Goal: Task Accomplishment & Management: Use online tool/utility

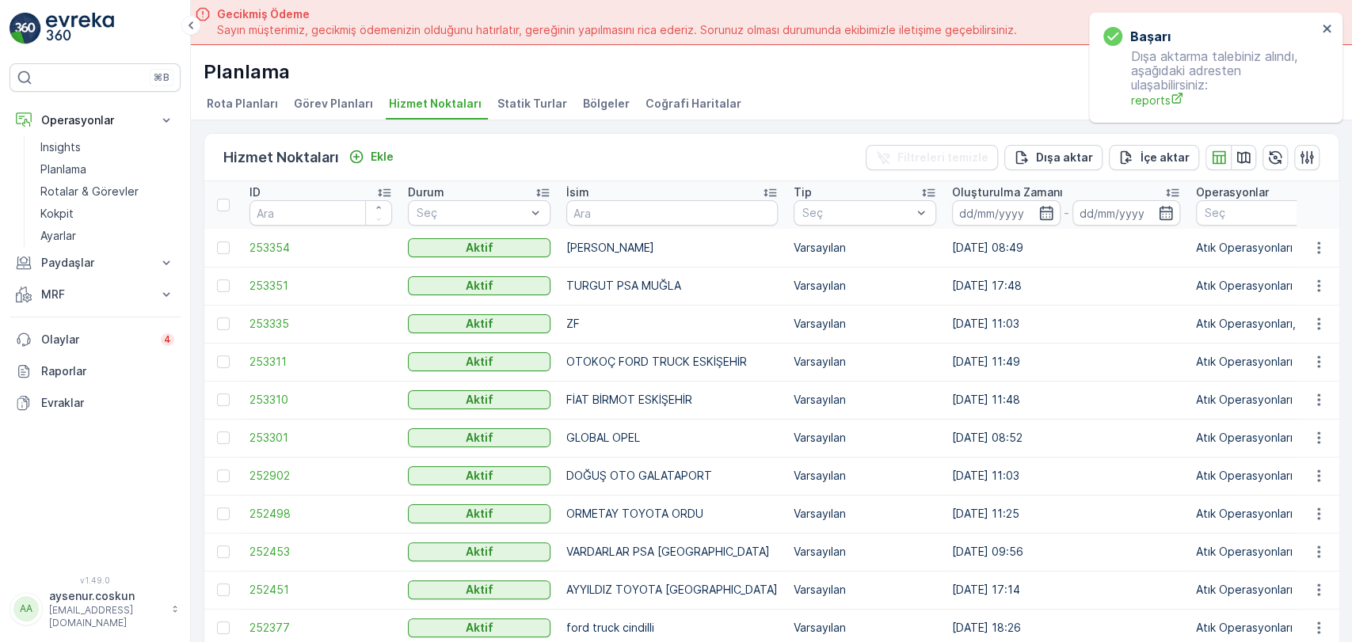
scroll to position [44, 0]
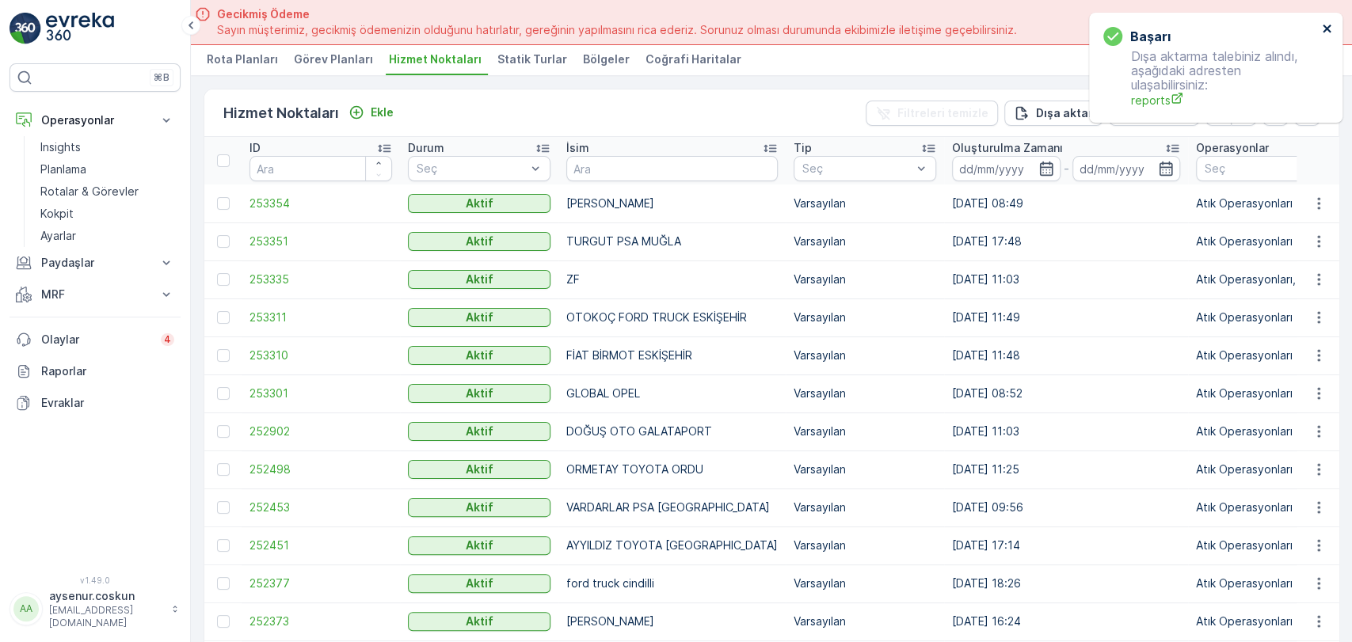
click at [1325, 28] on icon "close" at bounding box center [1326, 29] width 8 height 8
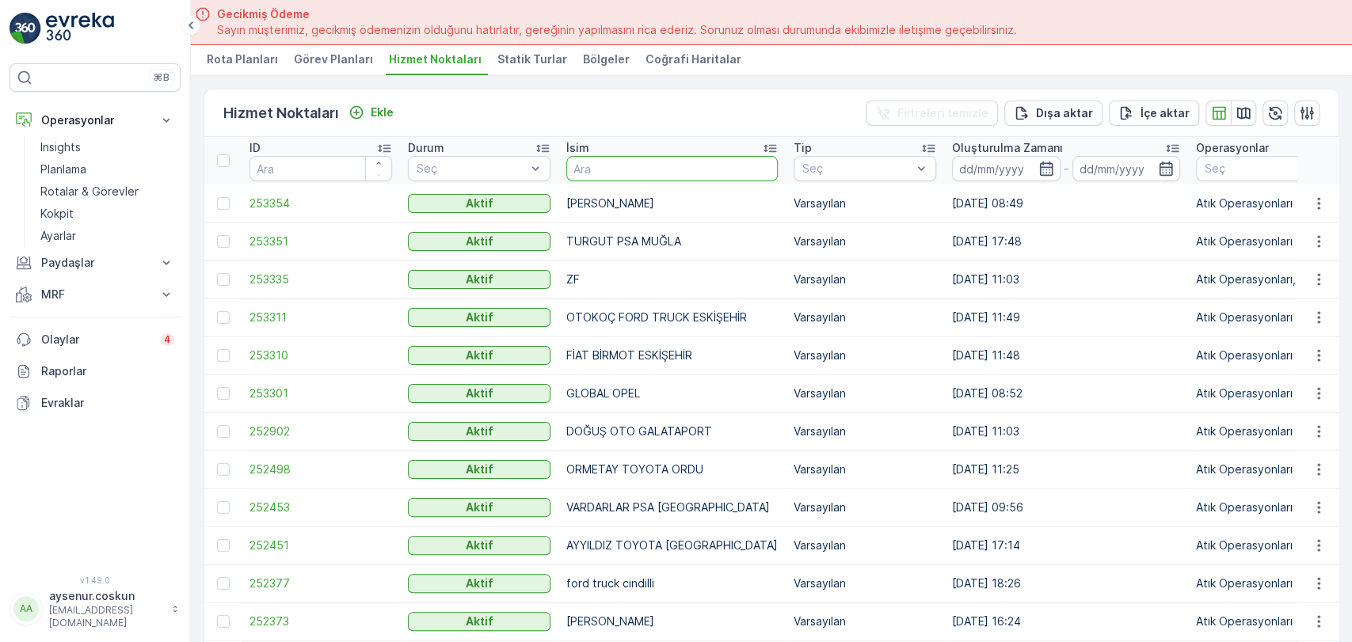
click at [692, 171] on input "text" at bounding box center [671, 168] width 211 height 25
type input "OTOMOL"
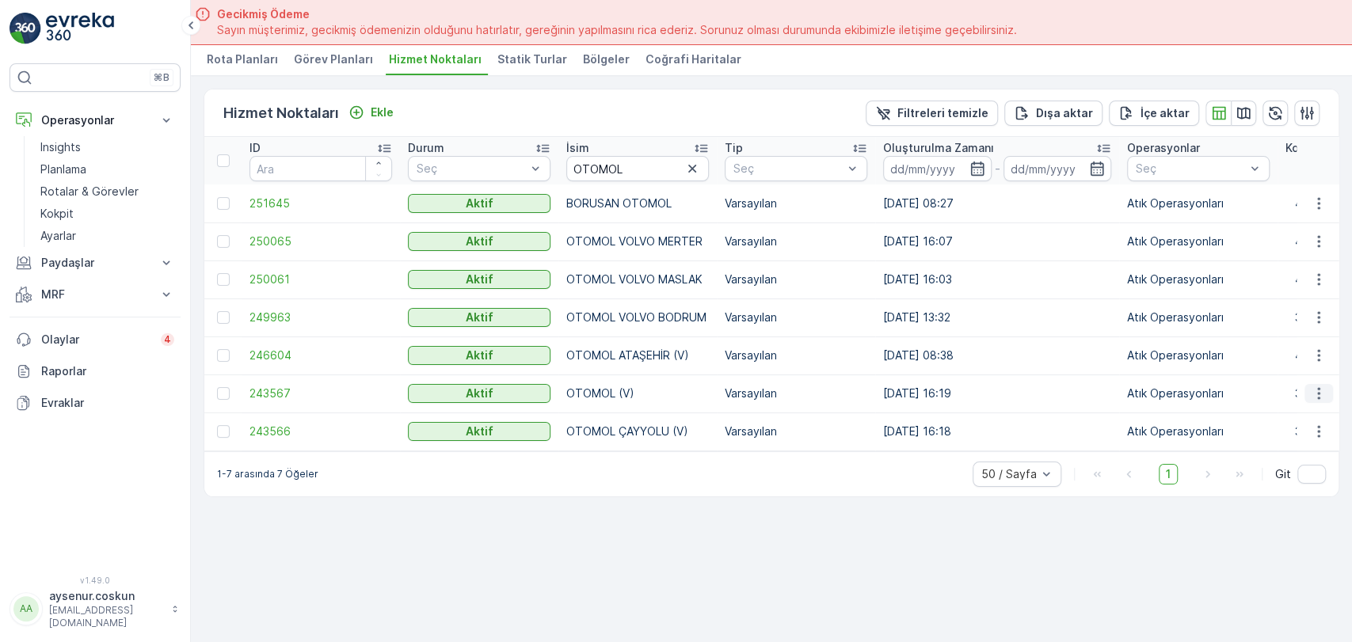
click at [1311, 394] on icon "button" at bounding box center [1319, 394] width 16 height 16
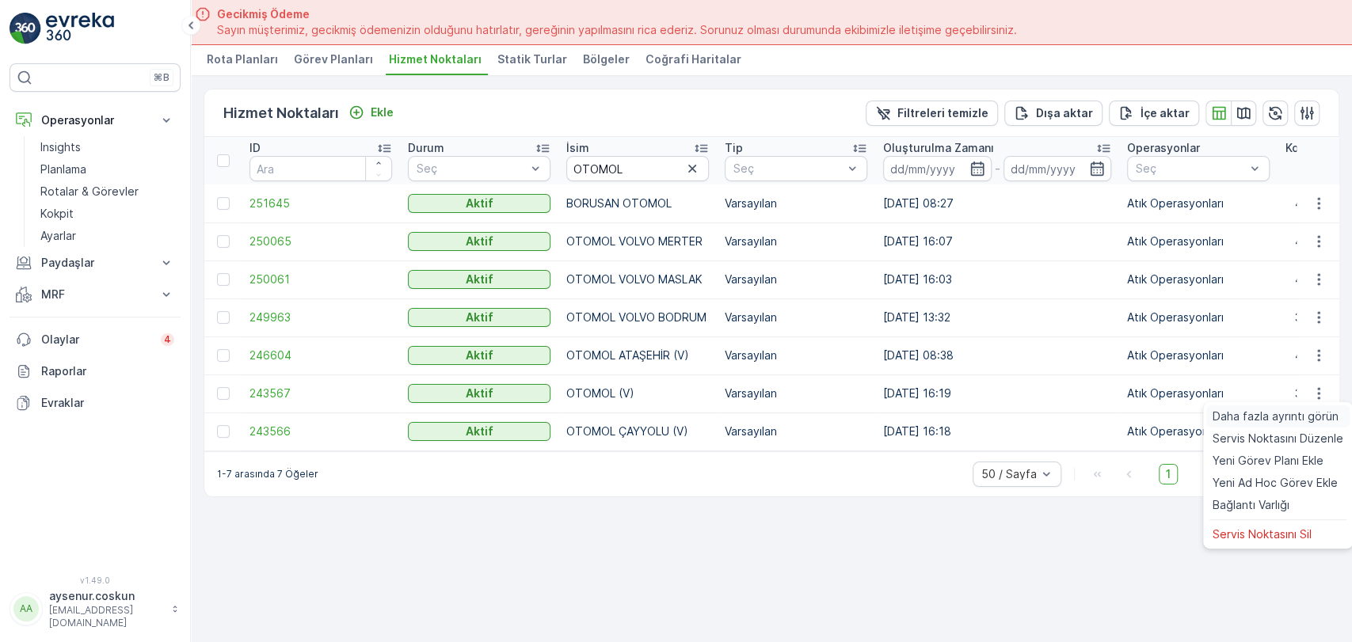
click at [1278, 414] on span "Daha fazla ayrıntı görün" at bounding box center [1275, 417] width 126 height 16
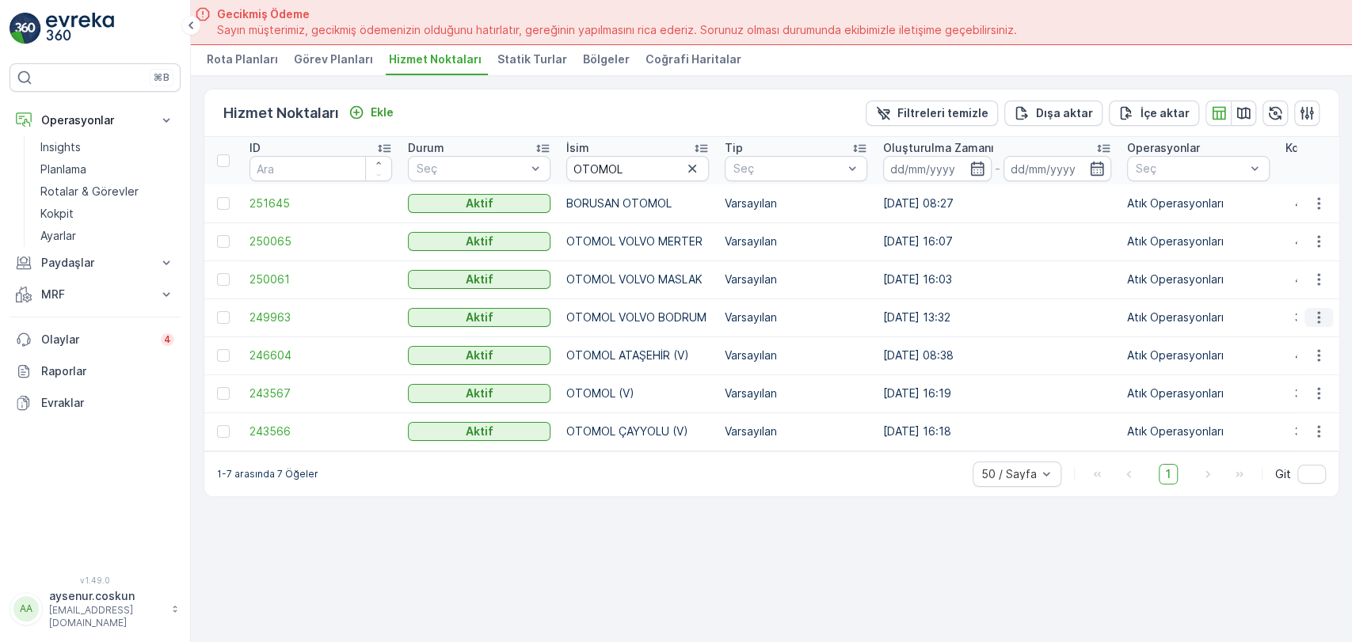
click at [1323, 312] on icon "button" at bounding box center [1319, 318] width 16 height 16
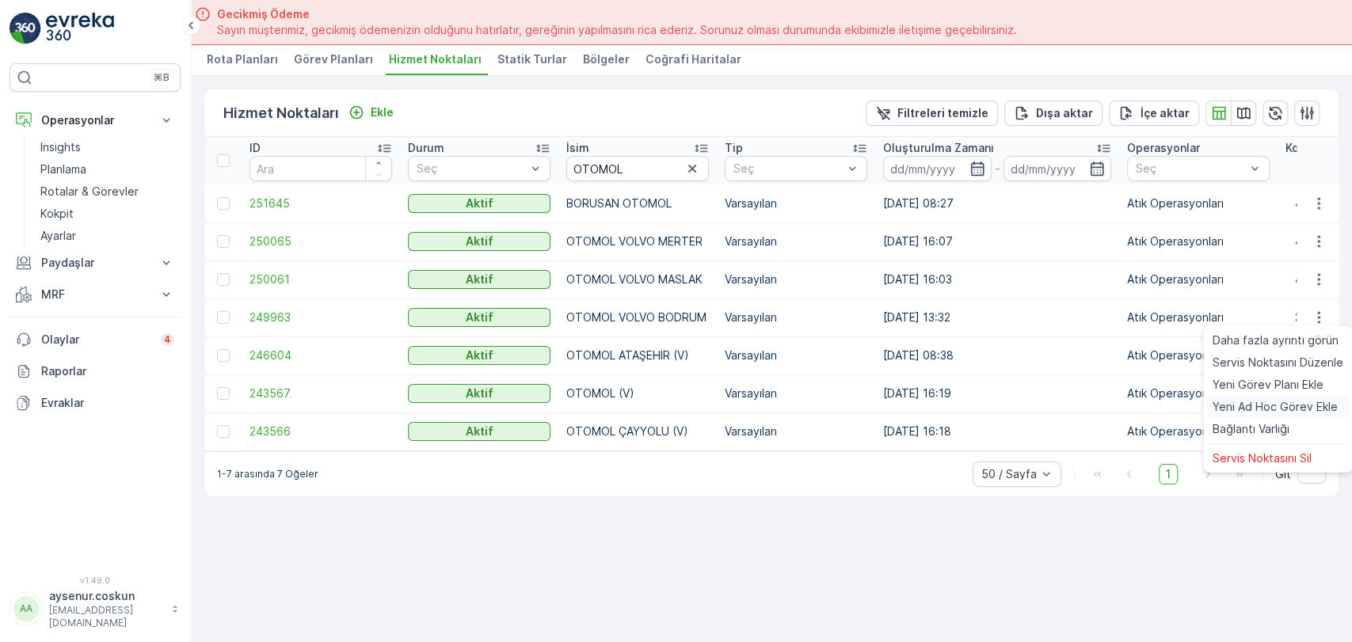
click at [1265, 401] on span "Yeni Ad Hoc Görev Ekle" at bounding box center [1274, 407] width 125 height 16
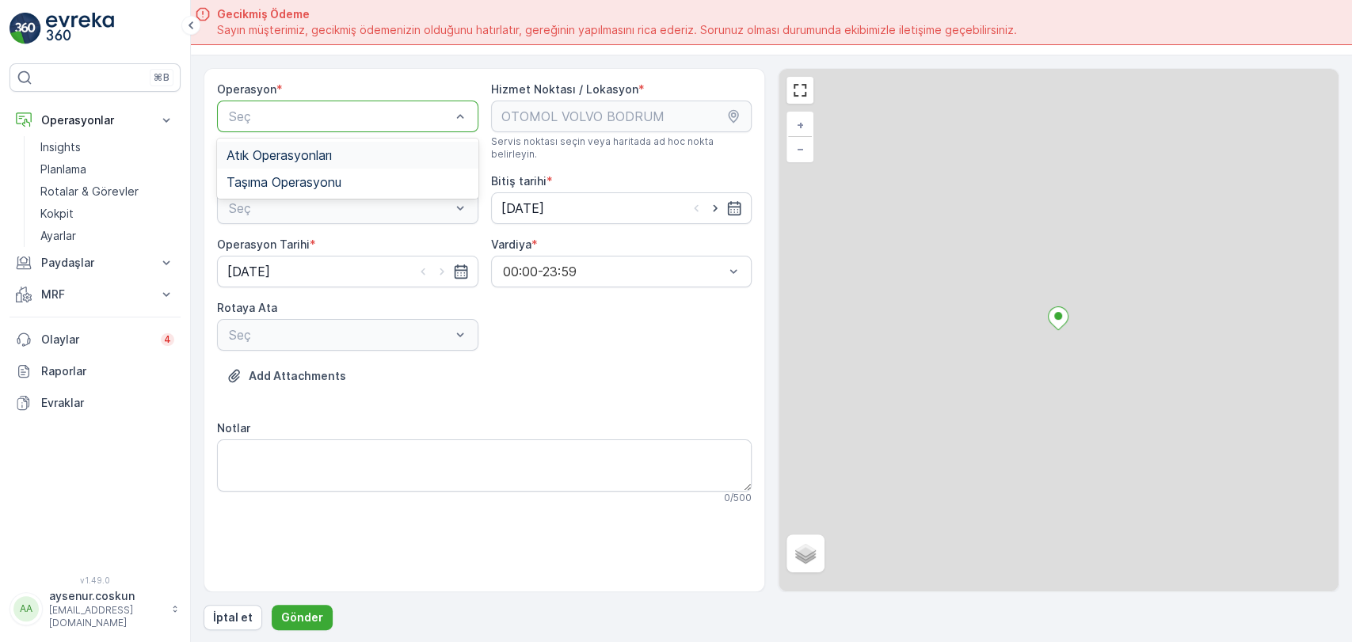
click at [360, 109] on div at bounding box center [339, 116] width 225 height 14
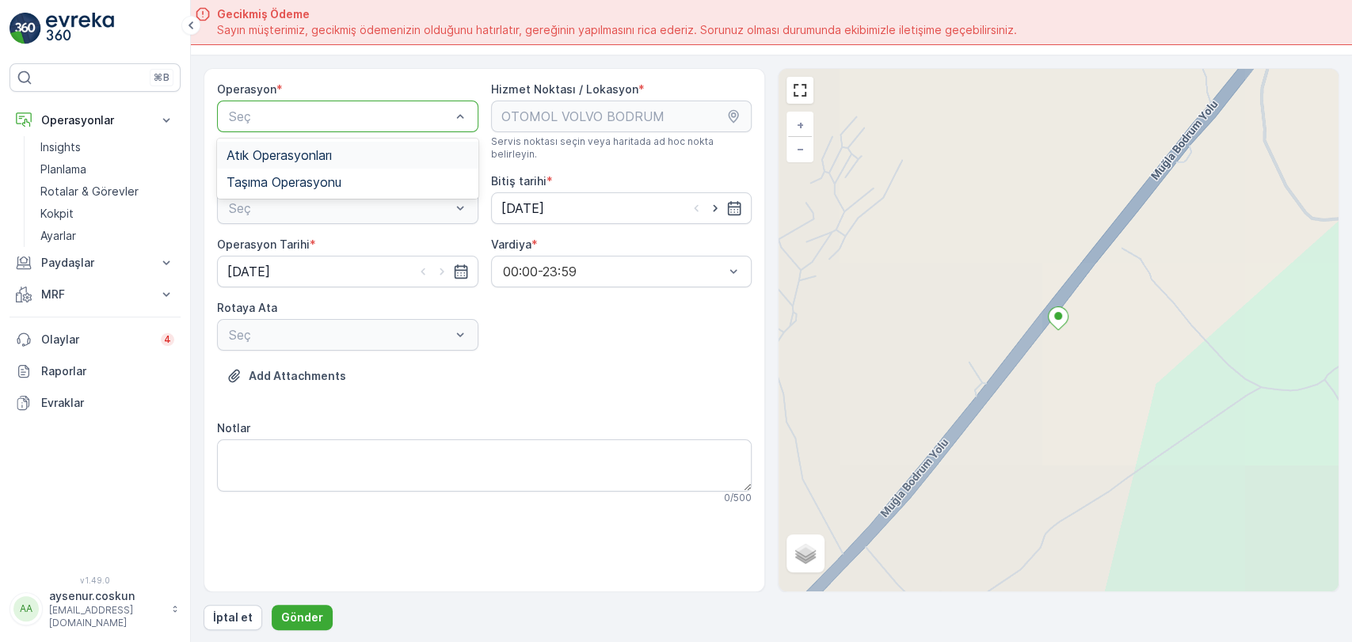
click at [382, 150] on div "Atık Operasyonları" at bounding box center [347, 155] width 242 height 14
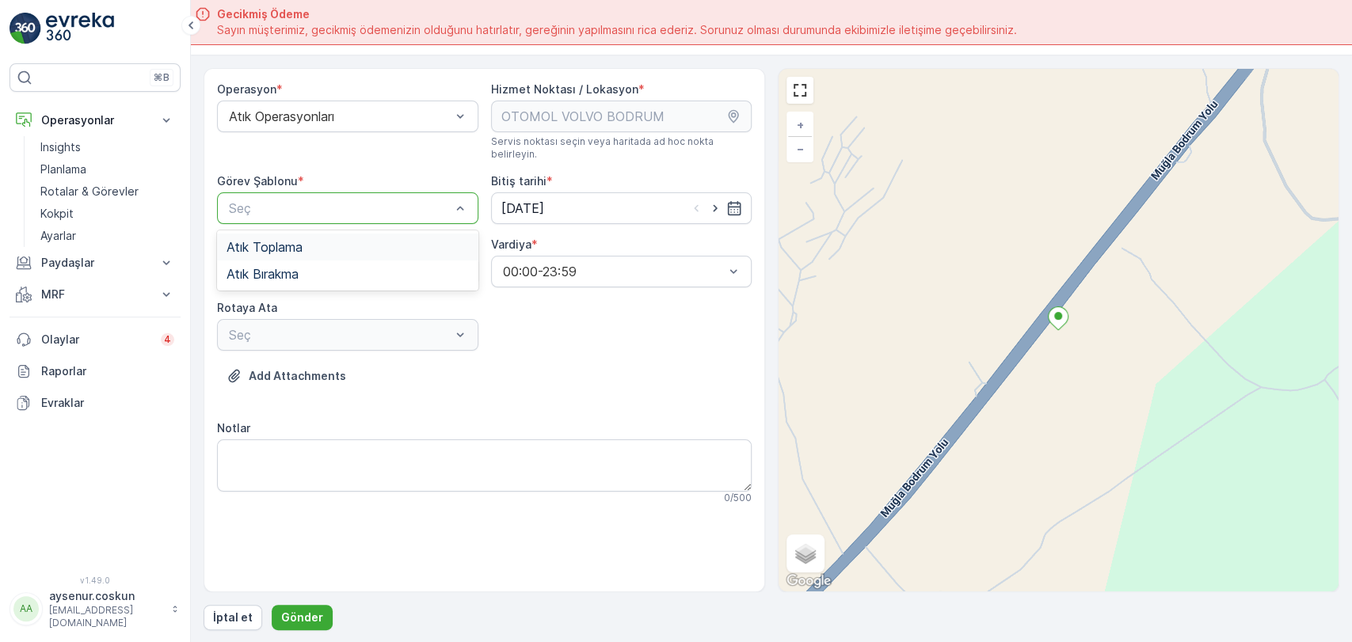
click at [373, 201] on div at bounding box center [339, 208] width 225 height 14
click at [363, 240] on div "Atık Toplama" at bounding box center [347, 247] width 242 height 14
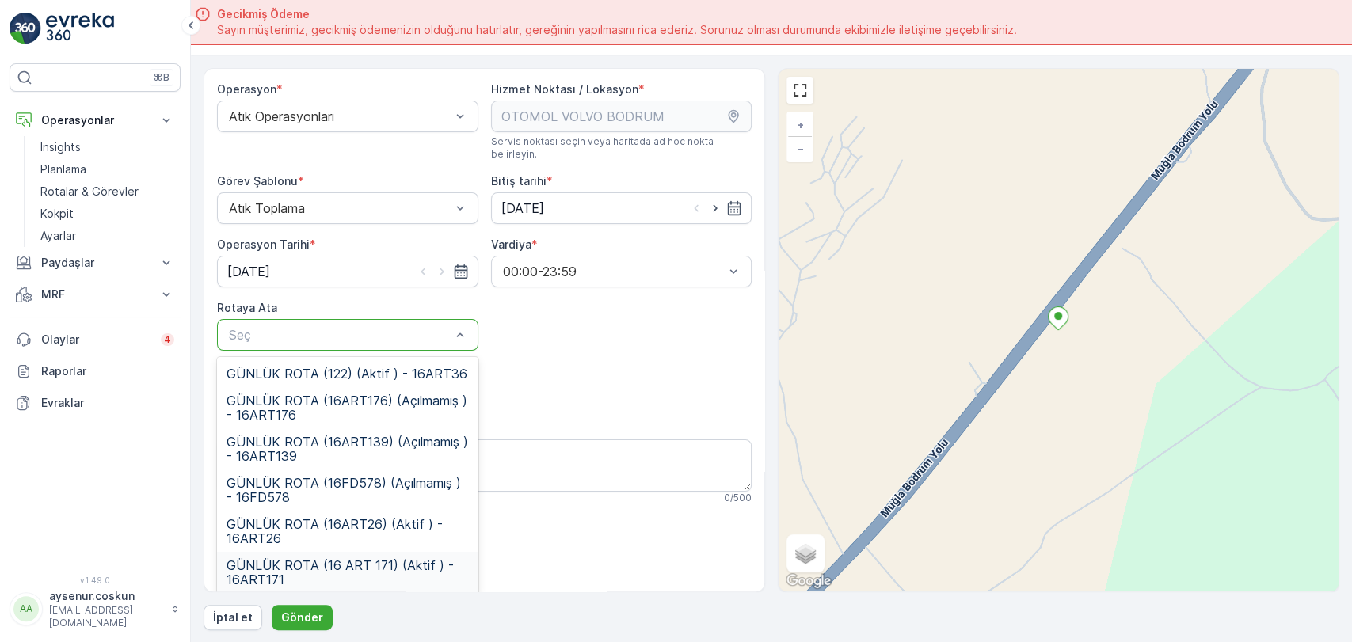
click at [375, 558] on span "GÜNLÜK ROTA (16 ART 171) (Aktif ) - 16ART171" at bounding box center [347, 572] width 242 height 29
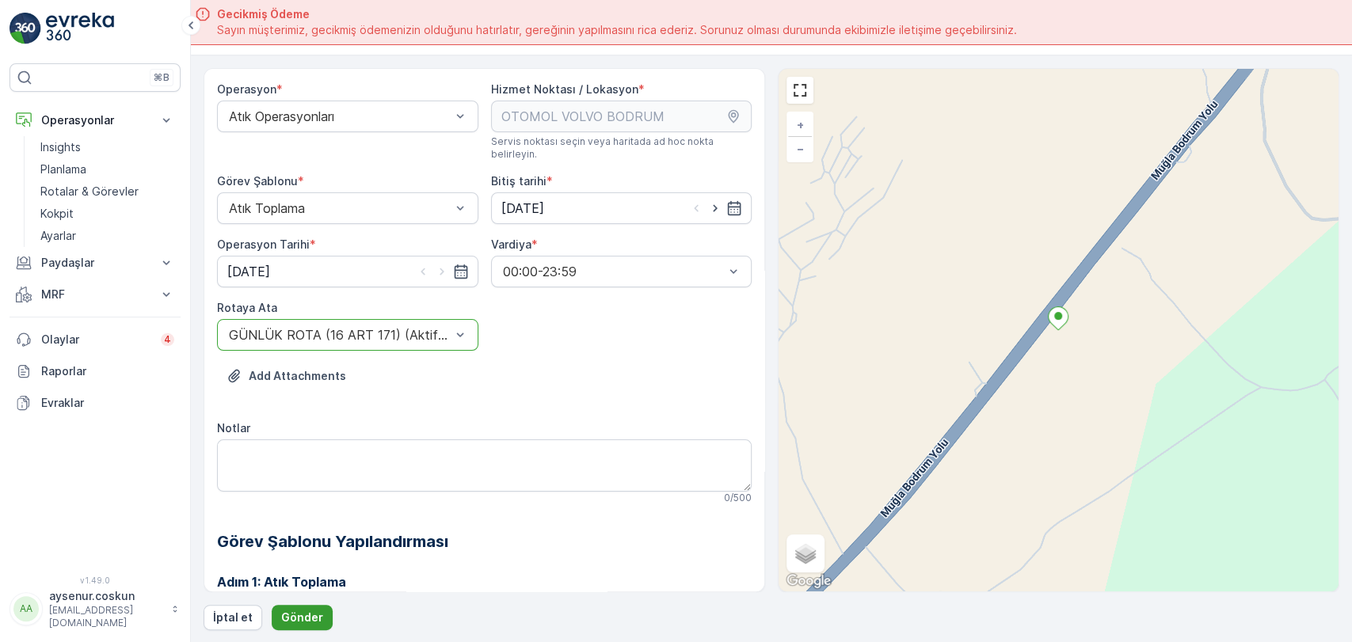
click at [295, 627] on button "Gönder" at bounding box center [302, 617] width 61 height 25
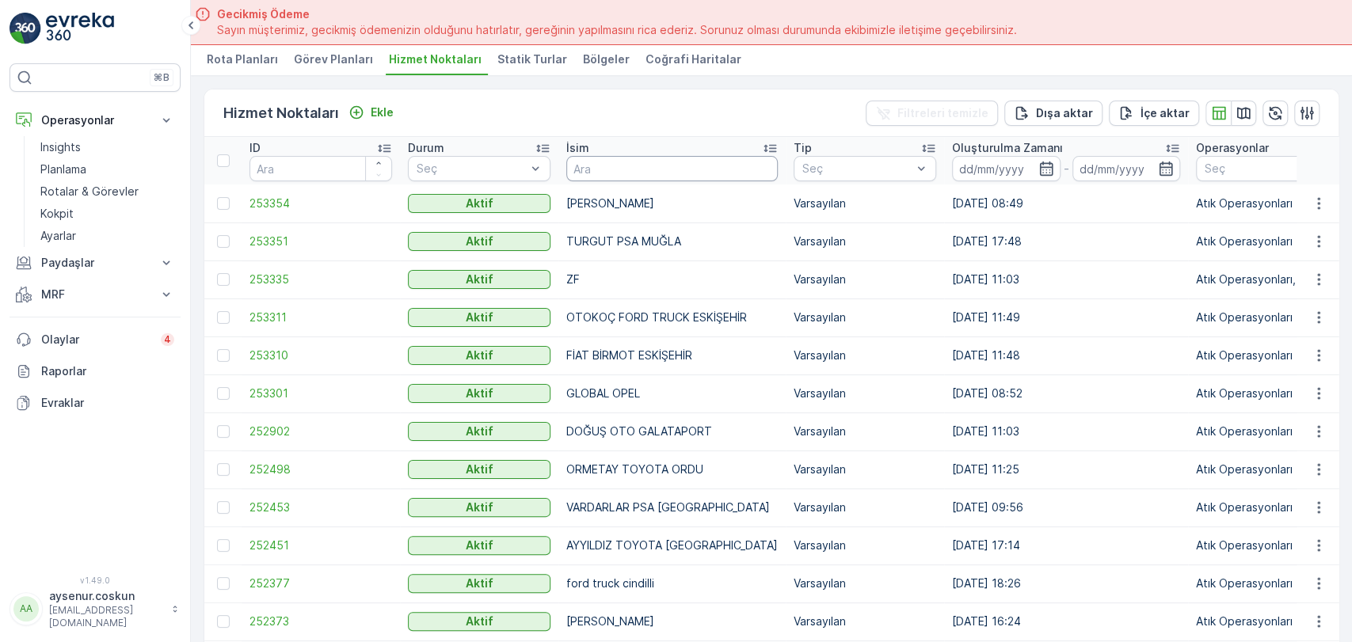
click at [622, 156] on input "text" at bounding box center [671, 168] width 211 height 25
type input "HELVACI"
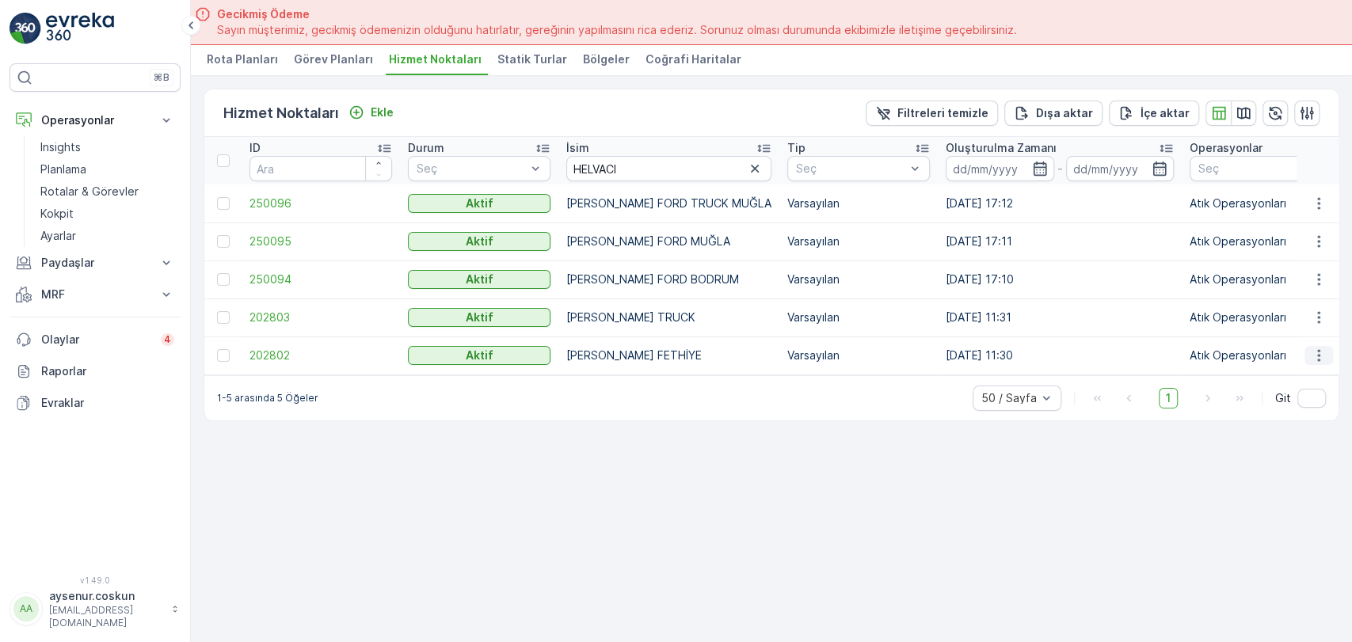
click at [1324, 360] on icon "button" at bounding box center [1319, 356] width 16 height 16
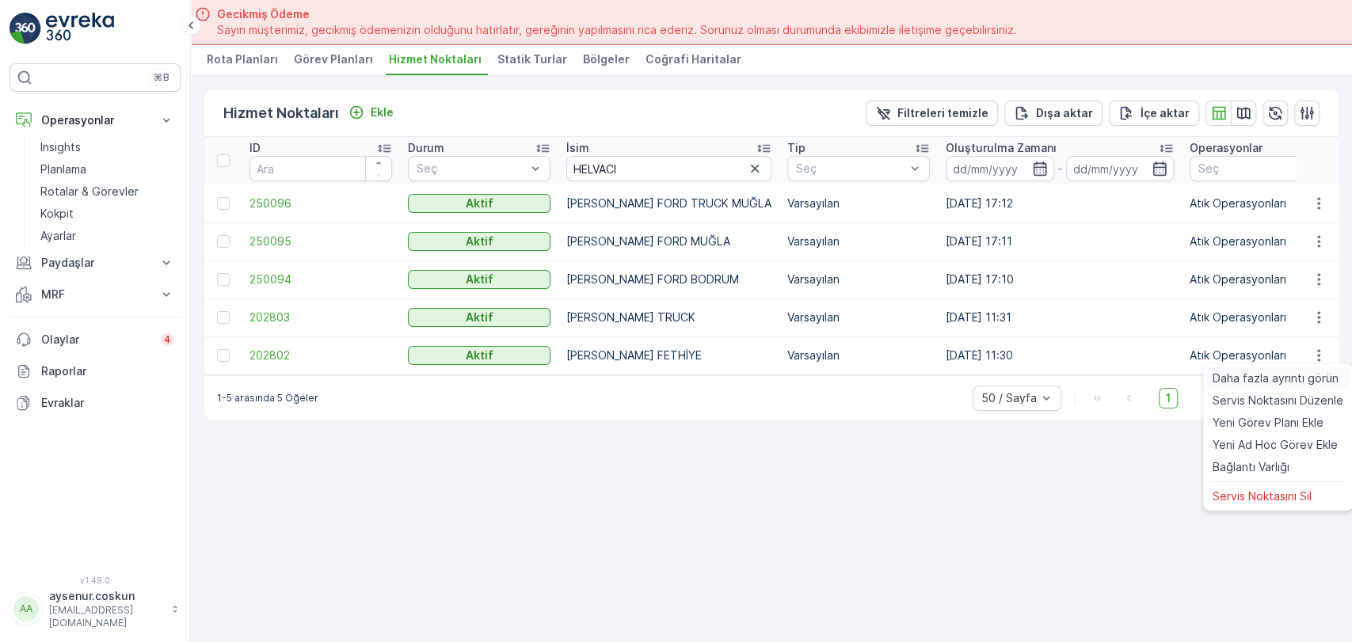
click at [1302, 371] on span "Daha fazla ayrıntı görün" at bounding box center [1275, 379] width 126 height 16
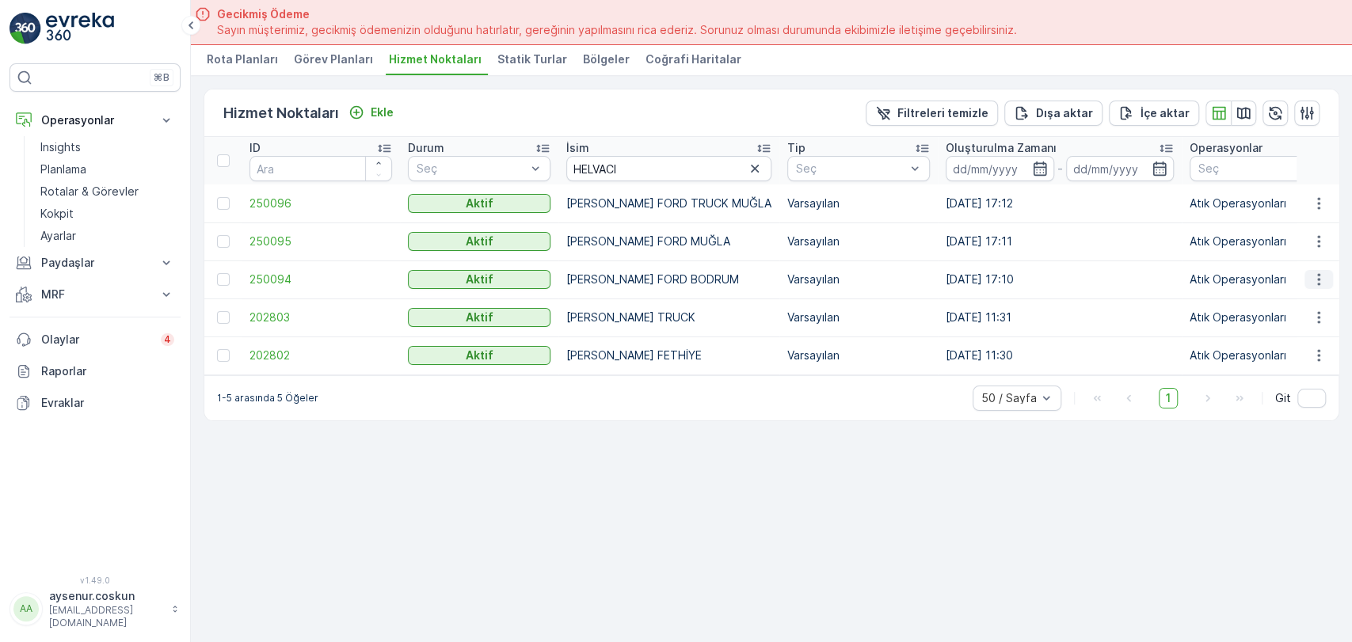
click at [1321, 280] on icon "button" at bounding box center [1319, 280] width 16 height 16
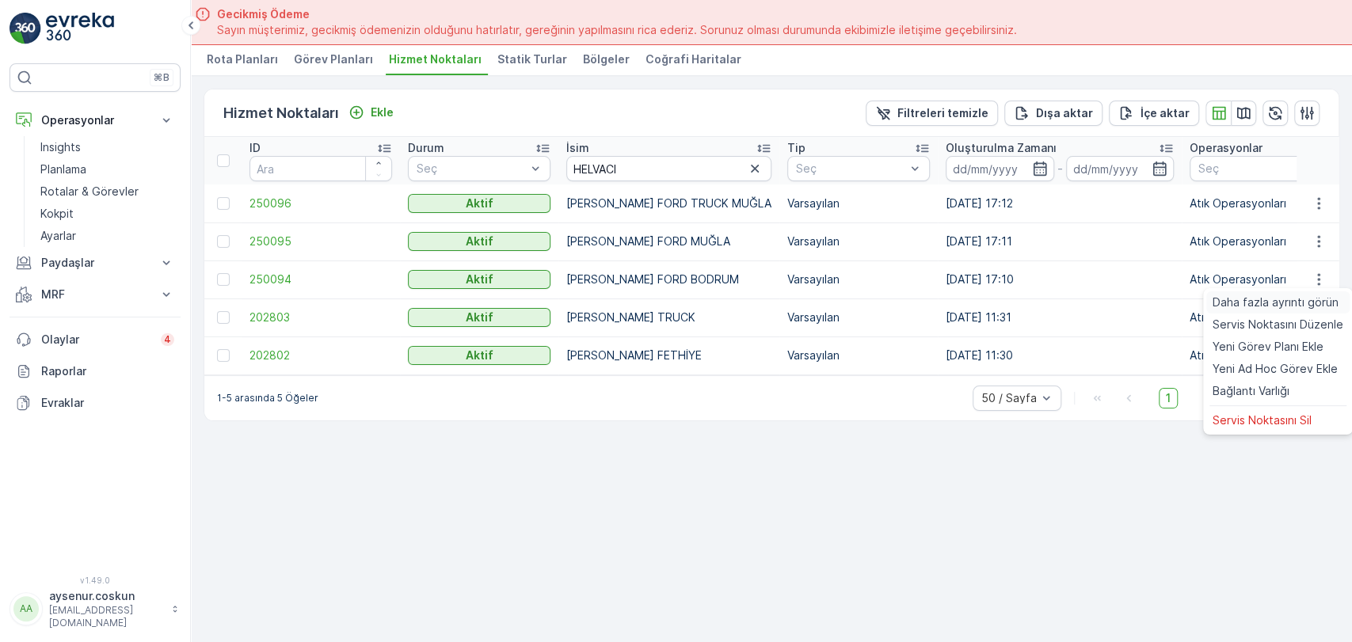
click at [1314, 299] on span "Daha fazla ayrıntı görün" at bounding box center [1275, 303] width 126 height 16
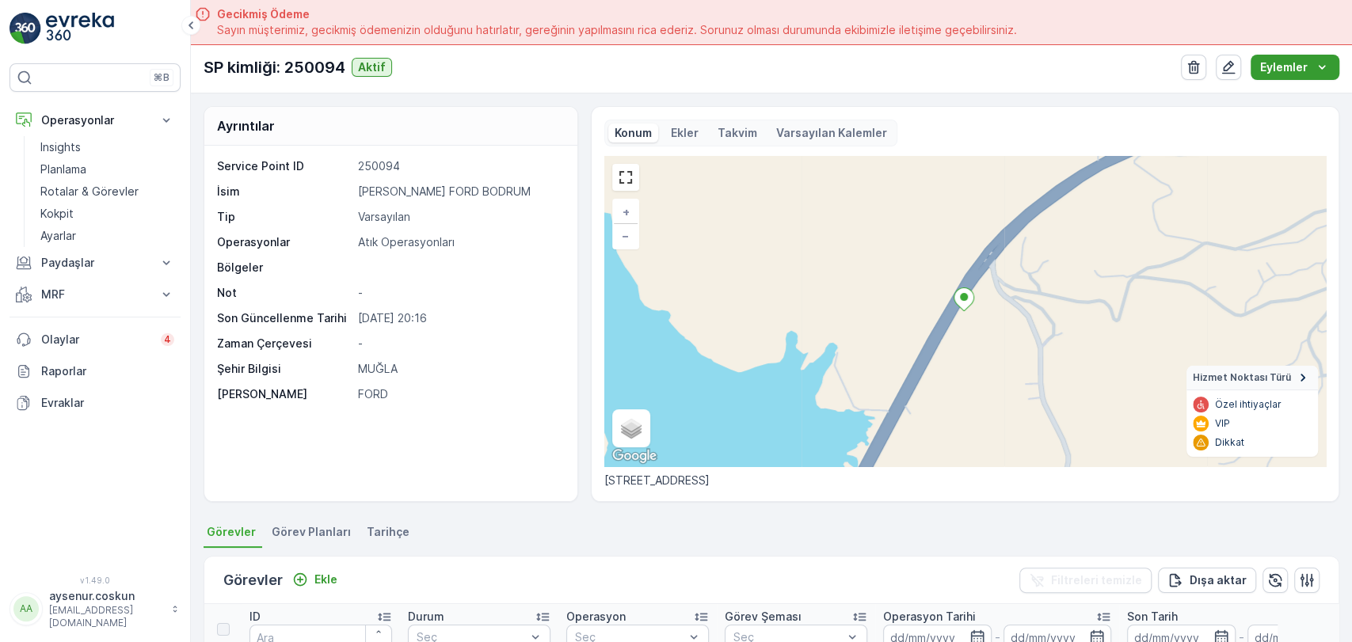
click at [1315, 67] on icon "Eylemler" at bounding box center [1322, 67] width 16 height 16
click at [1304, 127] on div "Yeni Ad Hoc Görev Ekle" at bounding box center [1282, 119] width 138 height 22
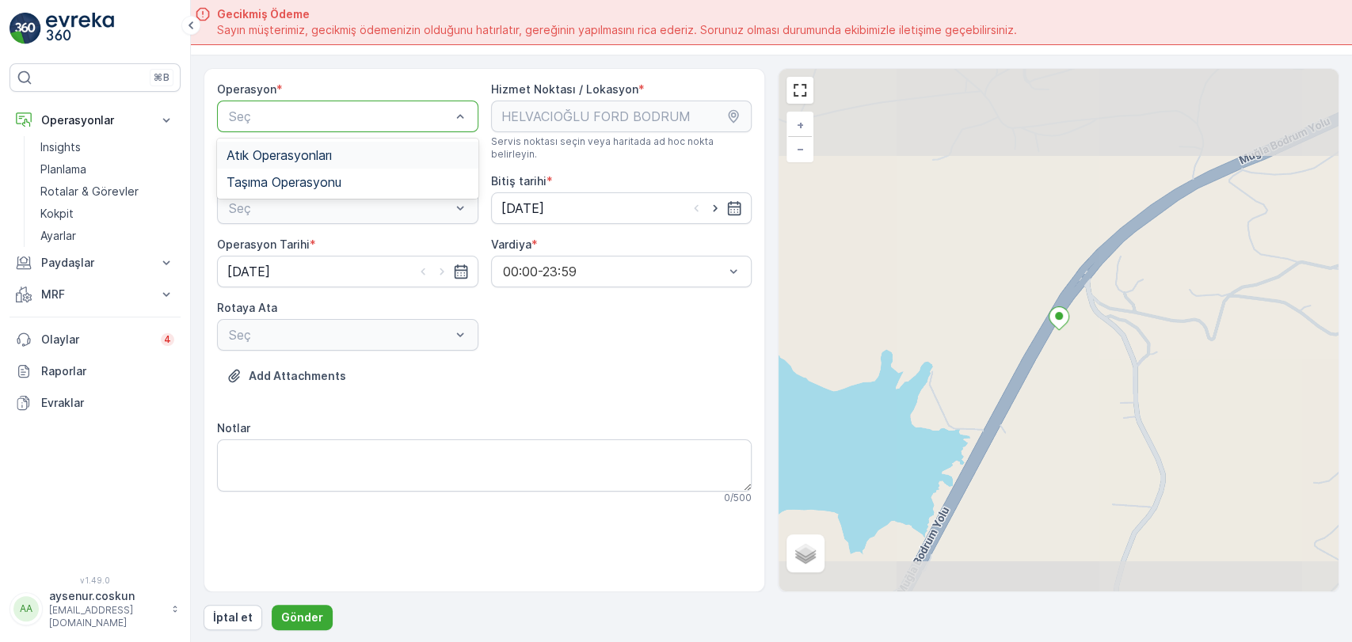
click at [374, 152] on div "Atık Operasyonları" at bounding box center [347, 155] width 242 height 14
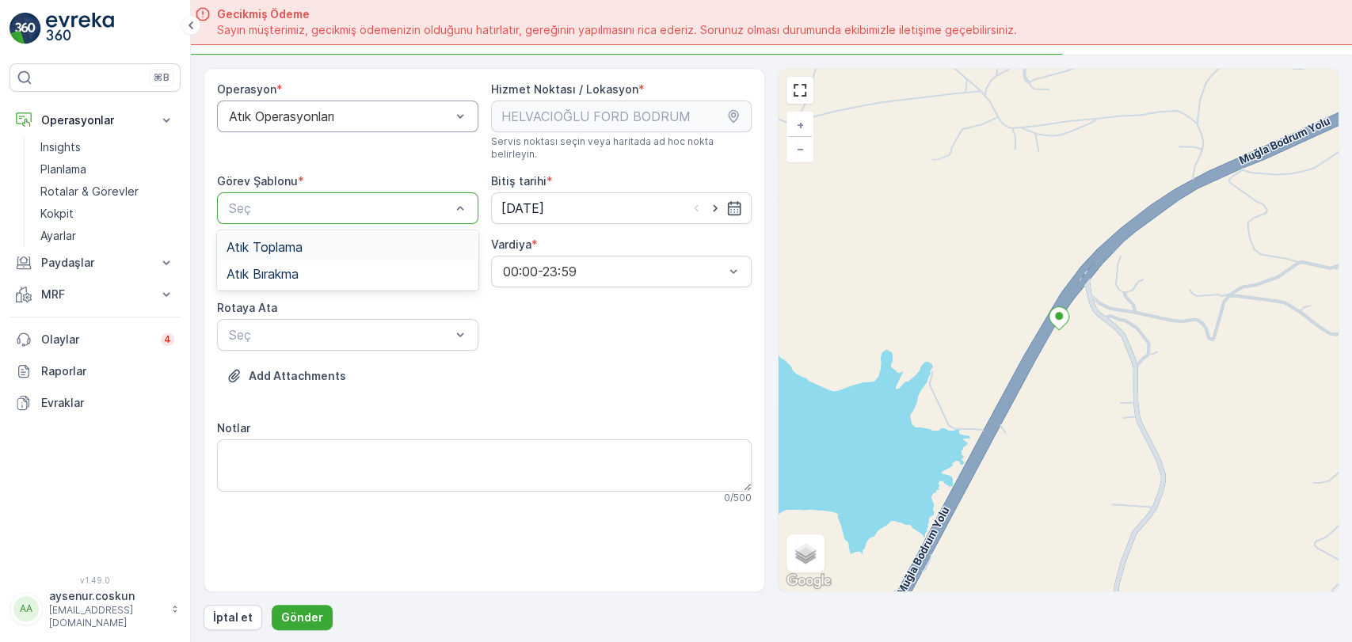
click at [361, 201] on div at bounding box center [339, 208] width 225 height 14
click at [348, 234] on div "Atık Toplama" at bounding box center [347, 247] width 261 height 27
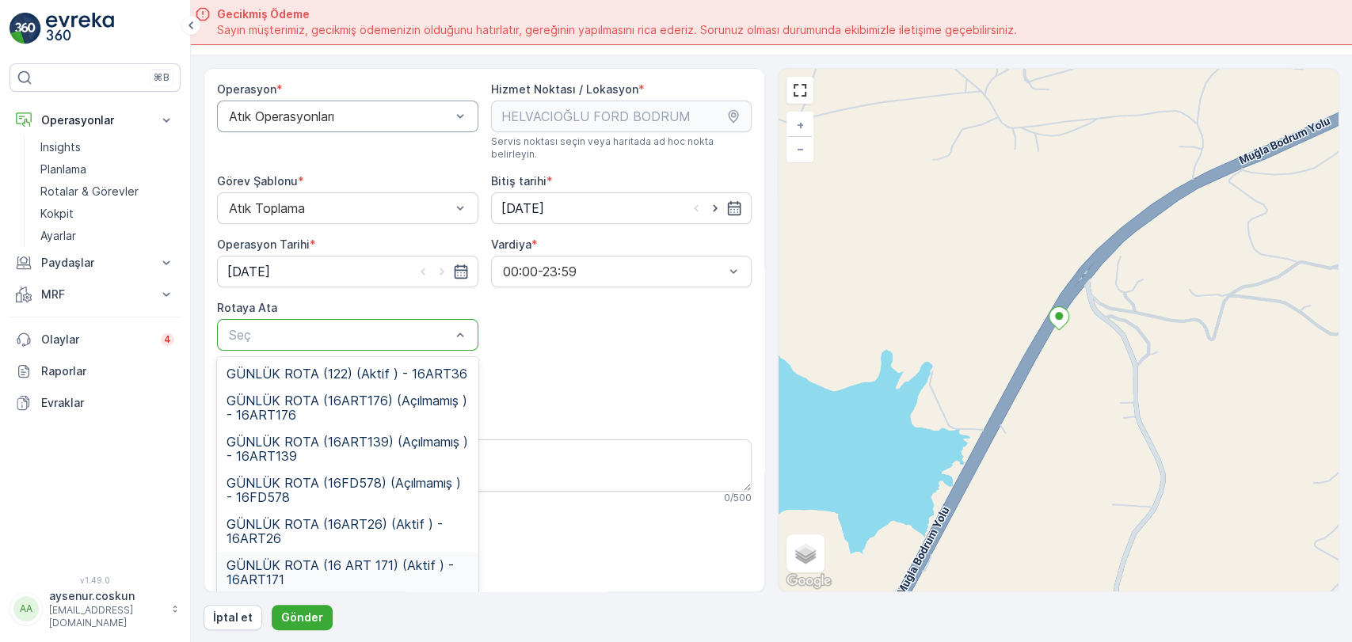
click at [345, 567] on span "GÜNLÜK ROTA (16 ART 171) (Aktif ) - 16ART171" at bounding box center [347, 572] width 242 height 29
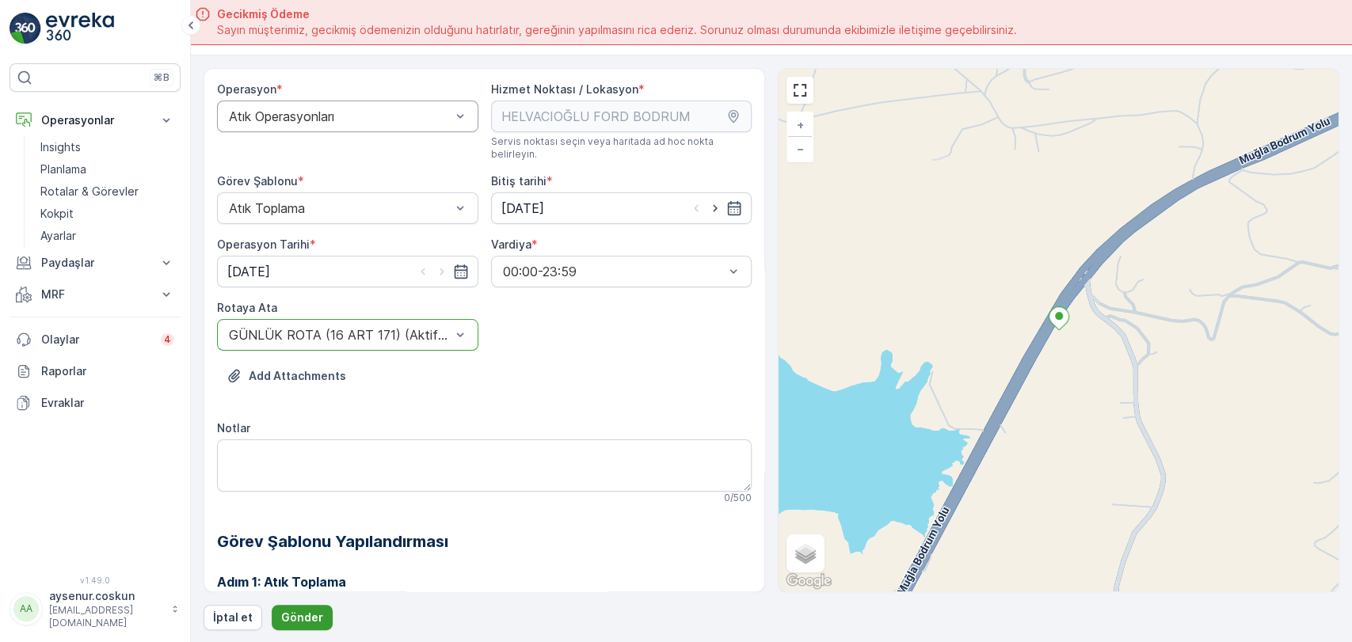
click at [290, 623] on p "Gönder" at bounding box center [302, 618] width 42 height 16
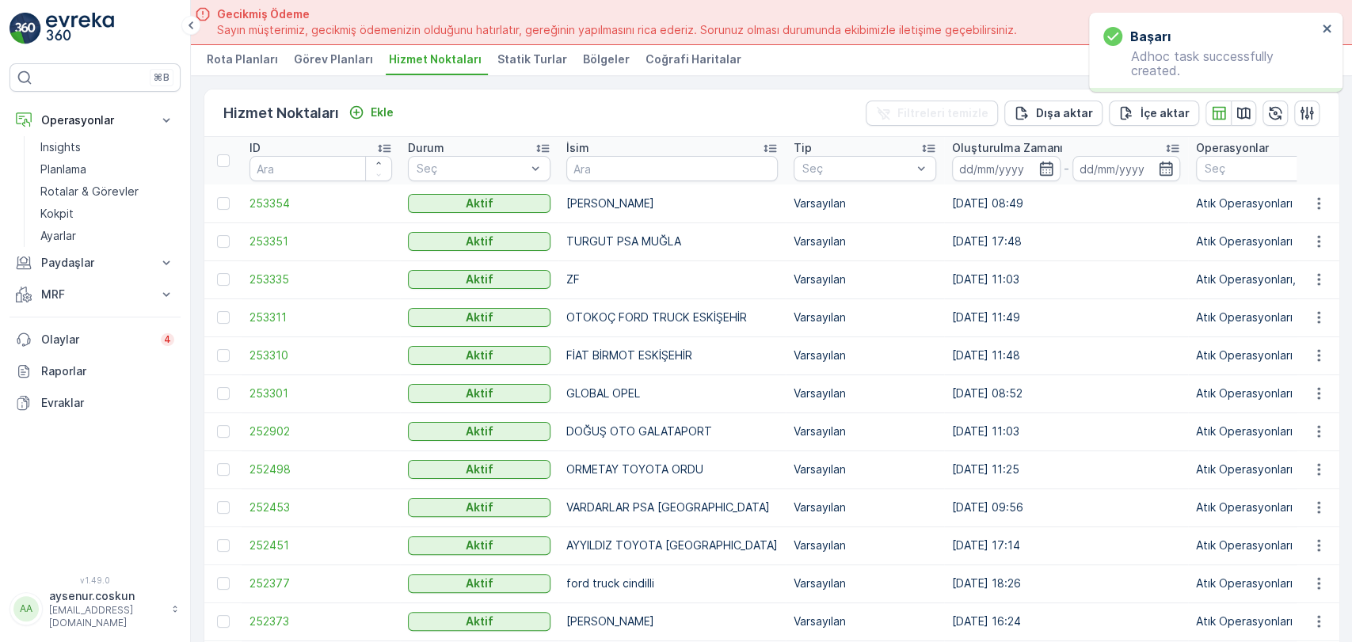
click at [625, 168] on input "text" at bounding box center [671, 168] width 211 height 25
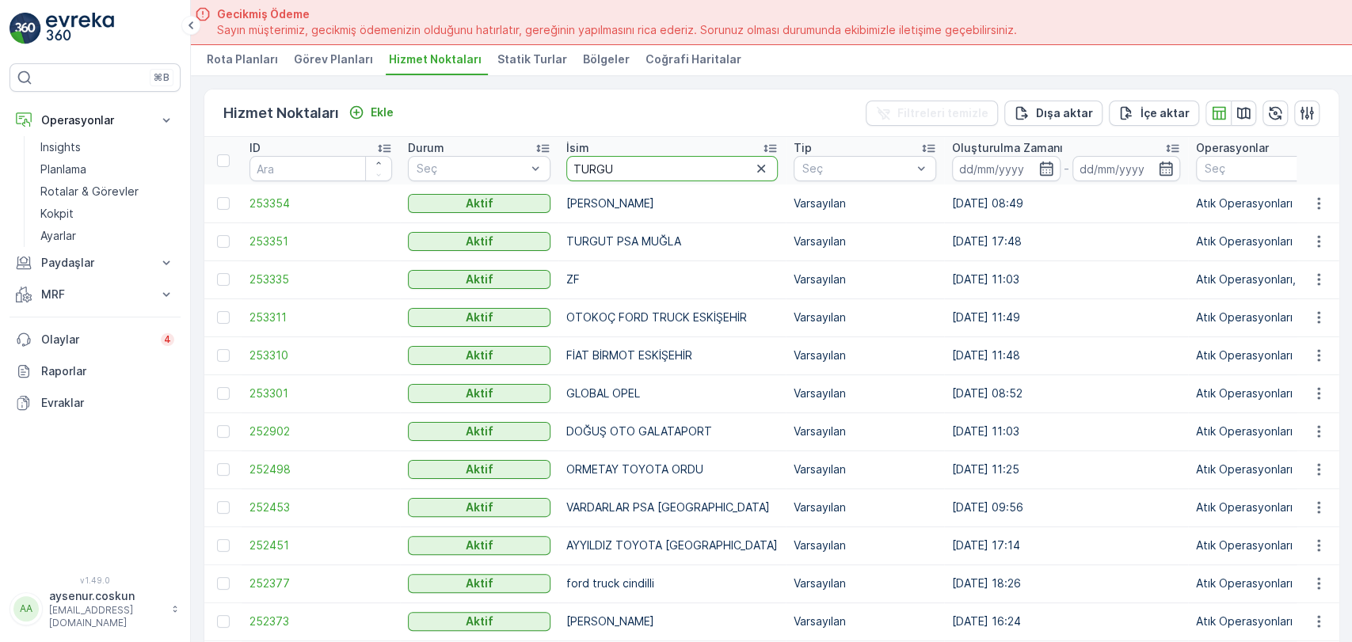
type input "[PERSON_NAME]"
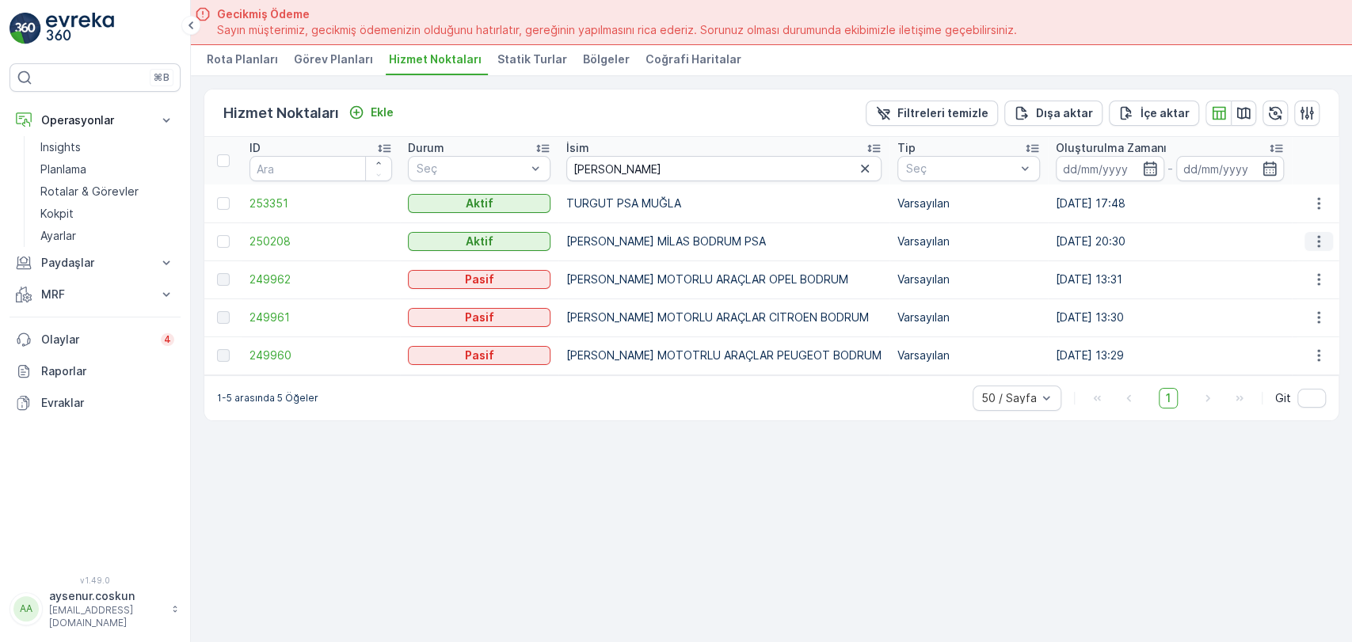
click at [1322, 235] on icon "button" at bounding box center [1319, 242] width 16 height 16
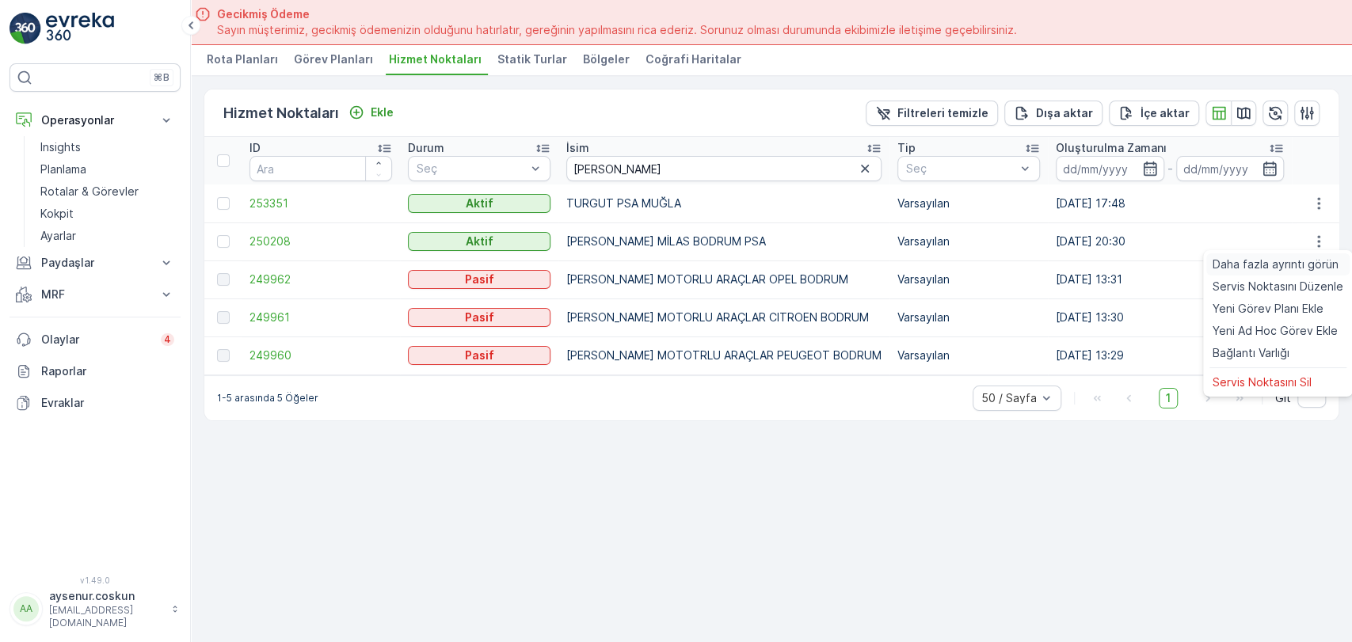
click at [1322, 257] on span "Daha fazla ayrıntı görün" at bounding box center [1275, 265] width 126 height 16
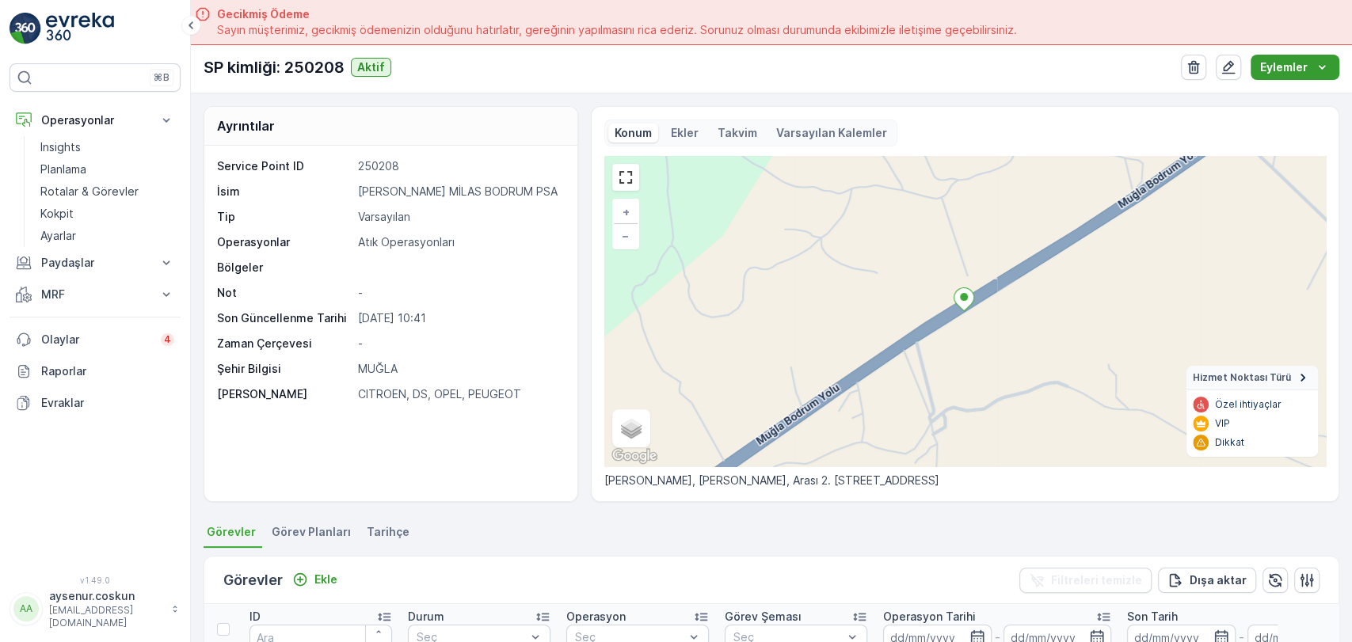
click at [1273, 74] on p "Eylemler" at bounding box center [1284, 67] width 48 height 16
click at [1263, 121] on span "Yeni Ad Hoc Görev Ekle" at bounding box center [1282, 119] width 125 height 16
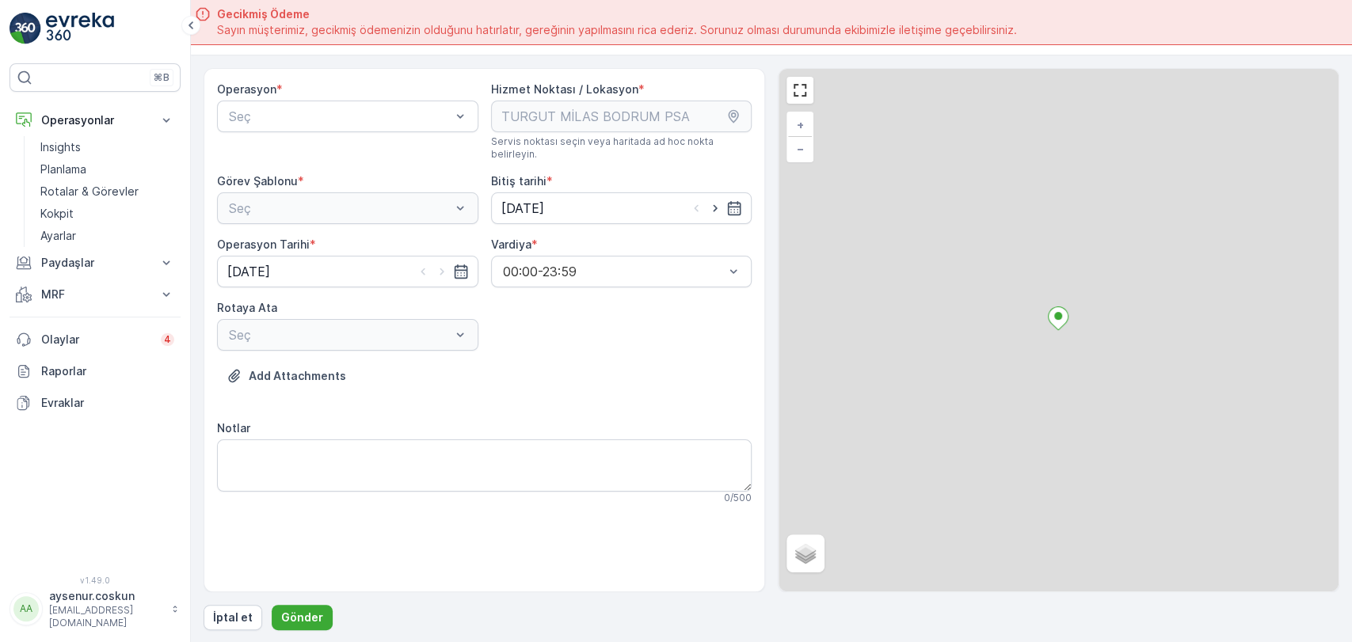
click at [342, 132] on div "Operasyon * Seç" at bounding box center [347, 121] width 261 height 79
click at [351, 110] on div at bounding box center [339, 116] width 225 height 14
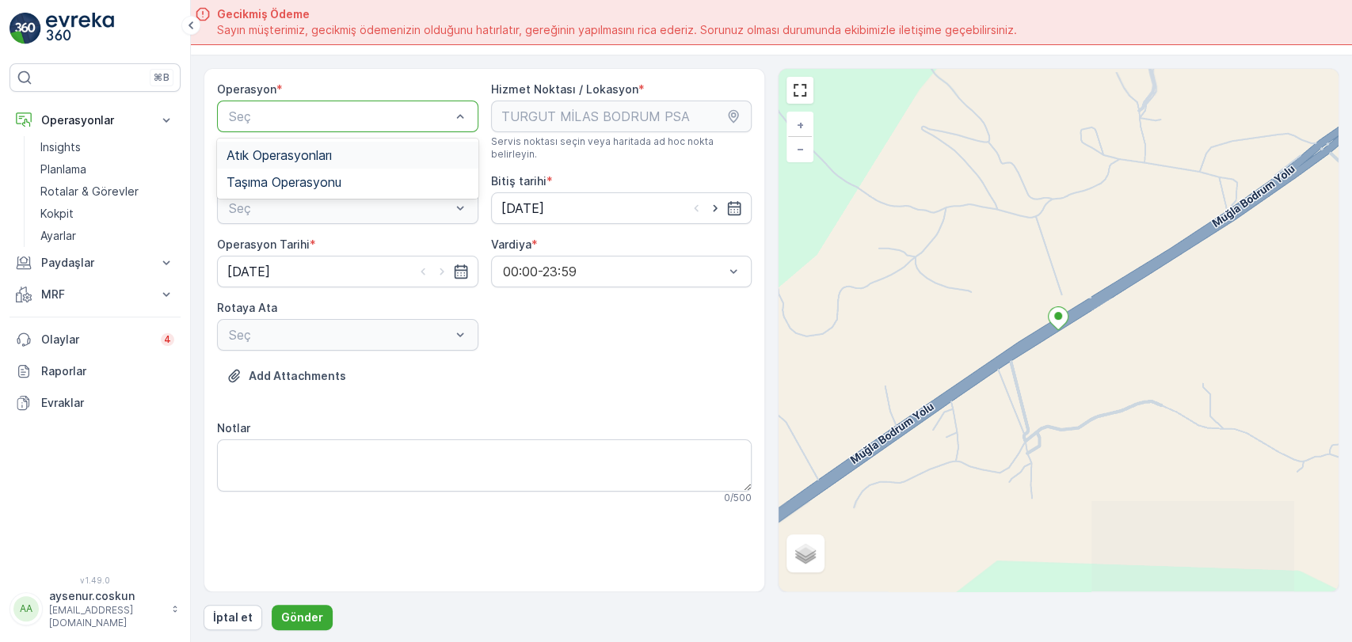
click at [351, 154] on div "Atık Operasyonları" at bounding box center [347, 155] width 242 height 14
click at [354, 201] on div at bounding box center [339, 208] width 225 height 14
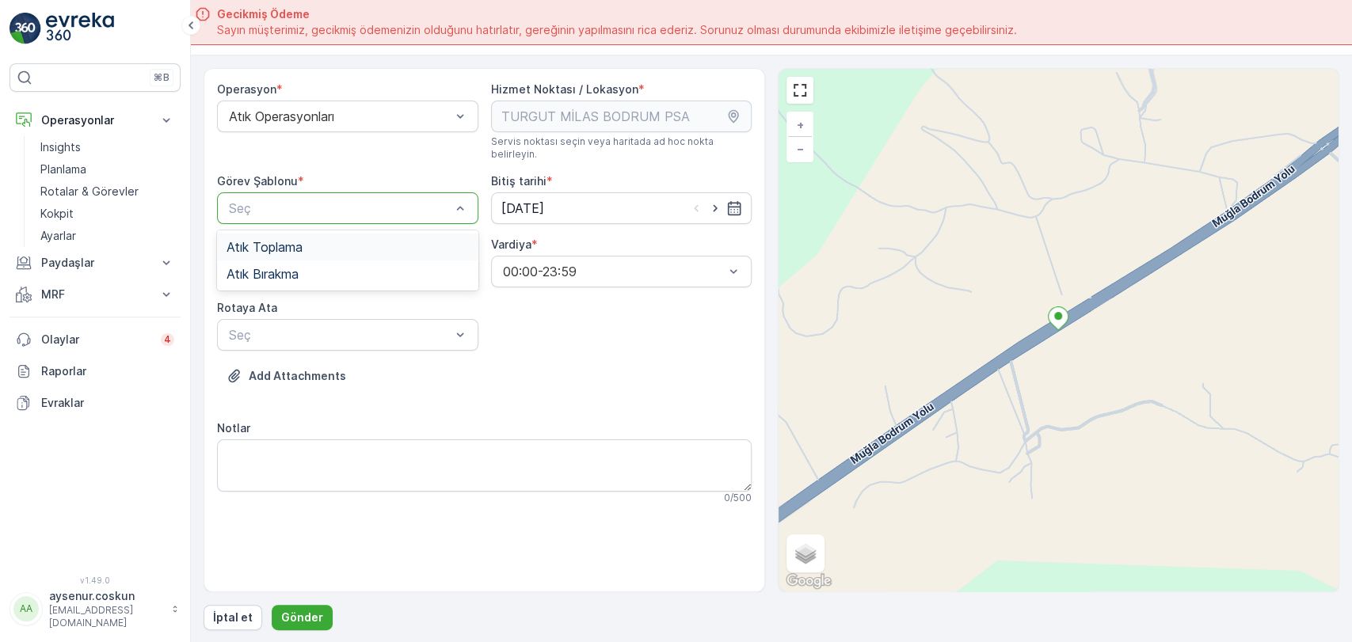
click at [354, 240] on div "Atık Toplama" at bounding box center [347, 247] width 242 height 14
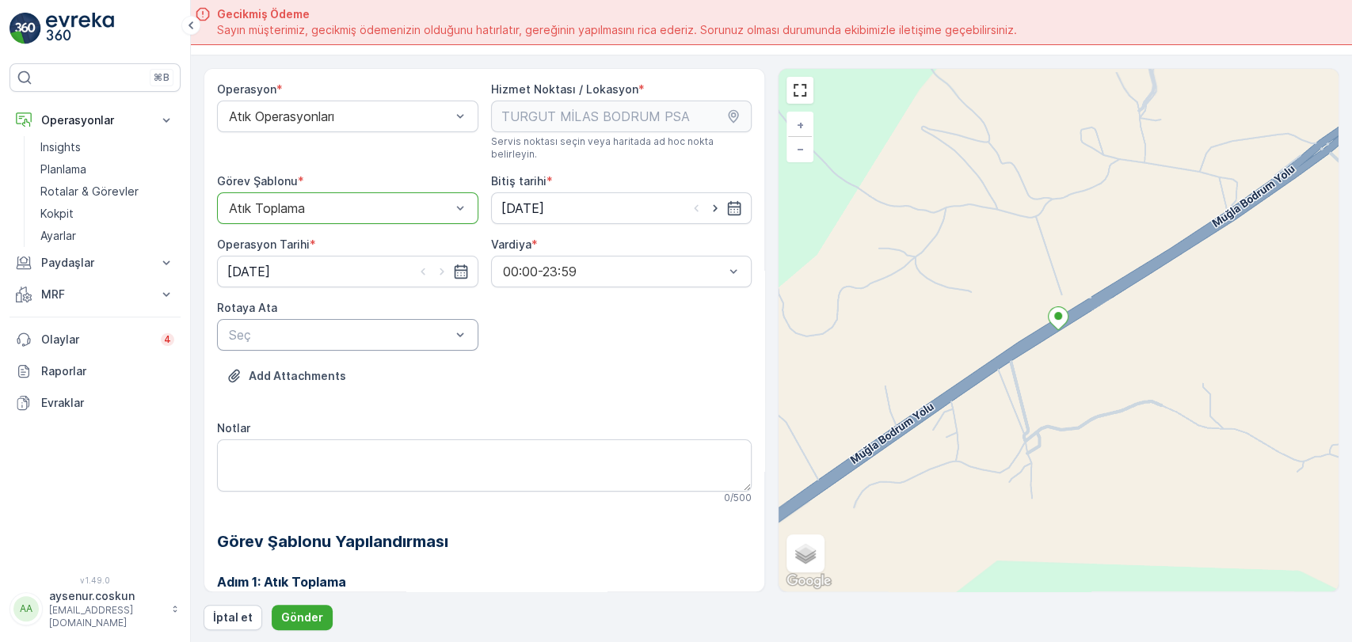
click at [346, 328] on div at bounding box center [339, 335] width 225 height 14
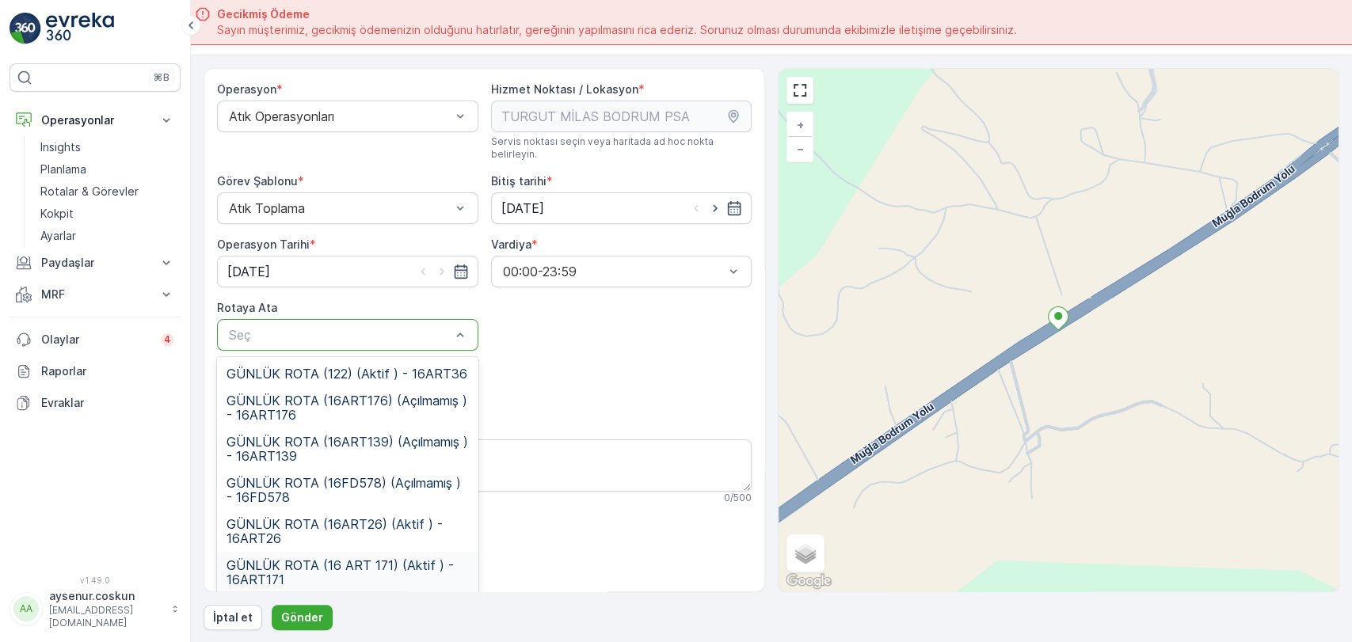
click at [409, 561] on span "GÜNLÜK ROTA (16 ART 171) (Aktif ) - 16ART171" at bounding box center [347, 572] width 242 height 29
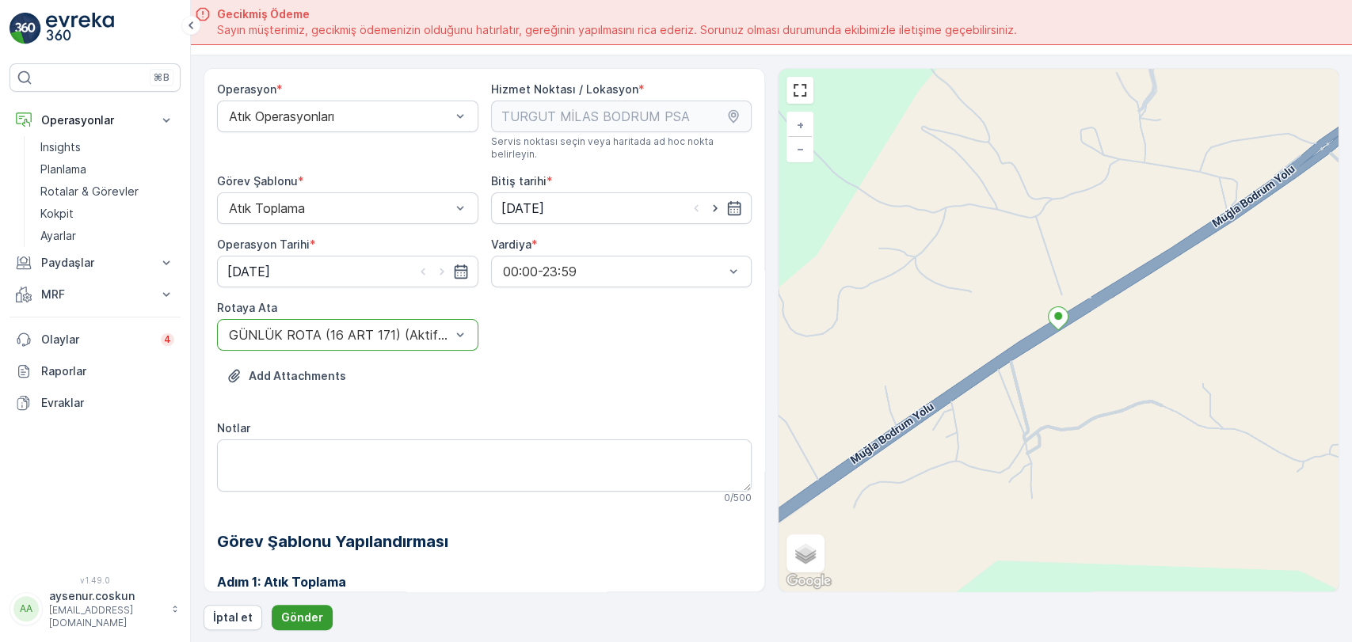
click at [277, 609] on button "Gönder" at bounding box center [302, 617] width 61 height 25
